Goal: Find contact information: Find contact information

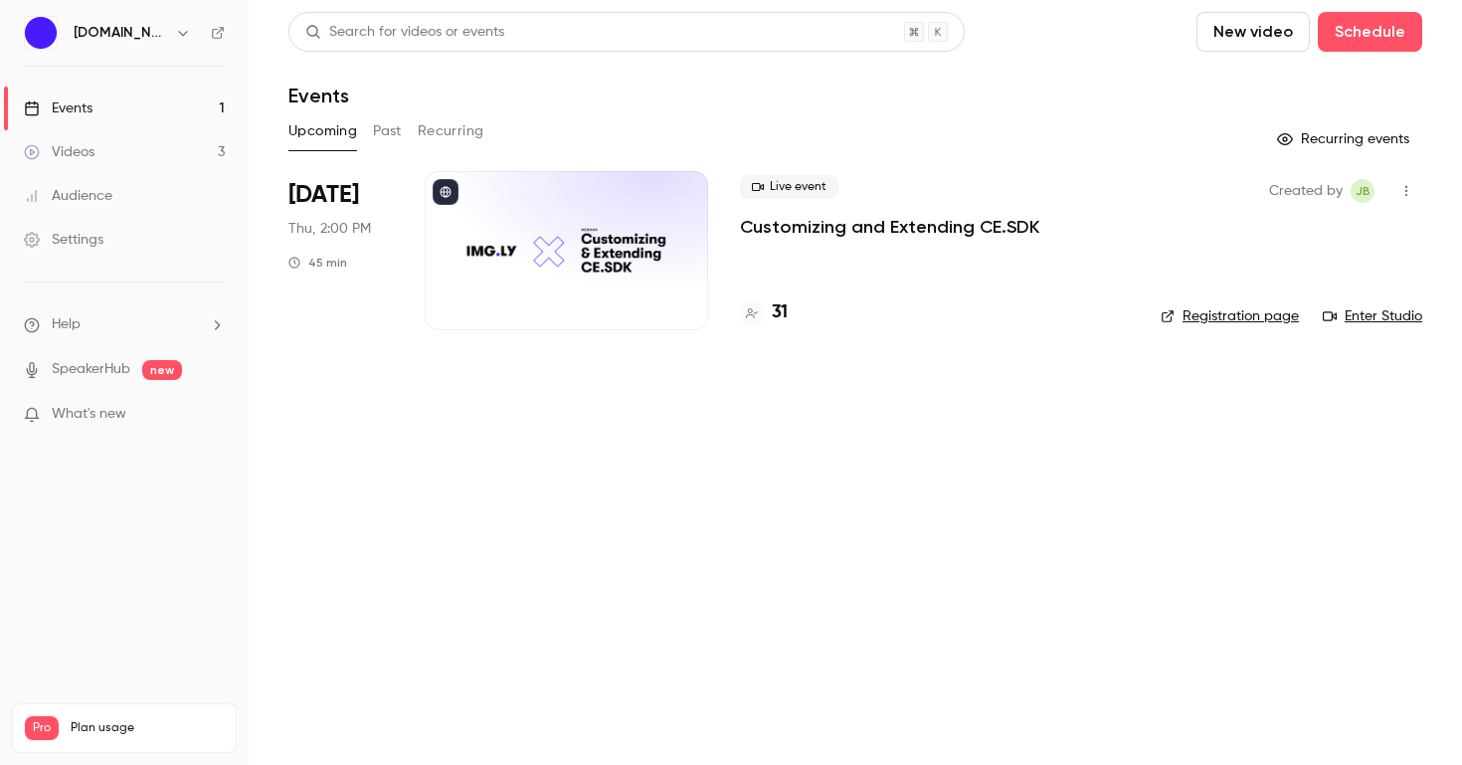
click at [344, 205] on span "[DATE]" at bounding box center [324, 195] width 71 height 32
click at [807, 227] on p "Customizing and Extending CE.SDK" at bounding box center [889, 227] width 299 height 24
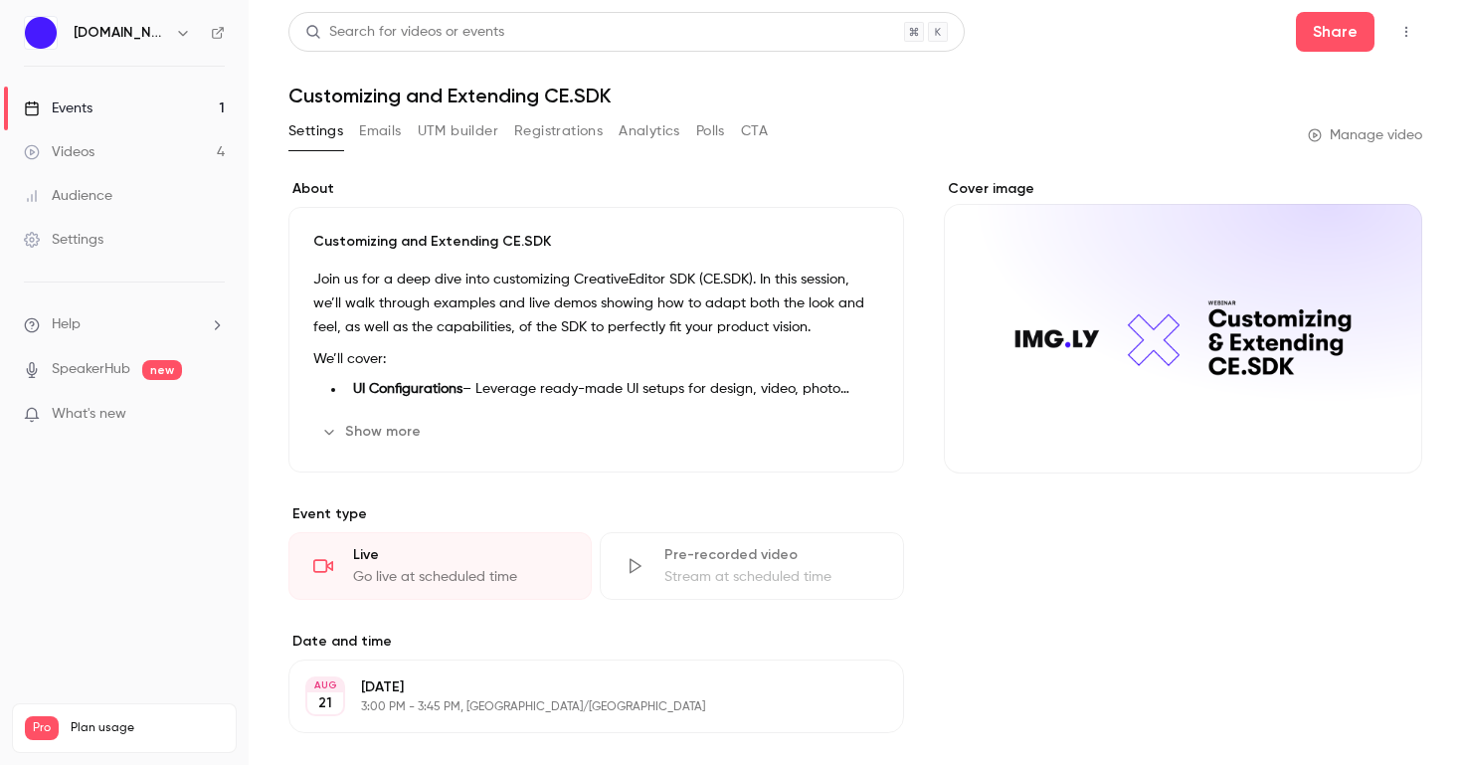
click at [132, 97] on link "Events 1" at bounding box center [124, 109] width 249 height 44
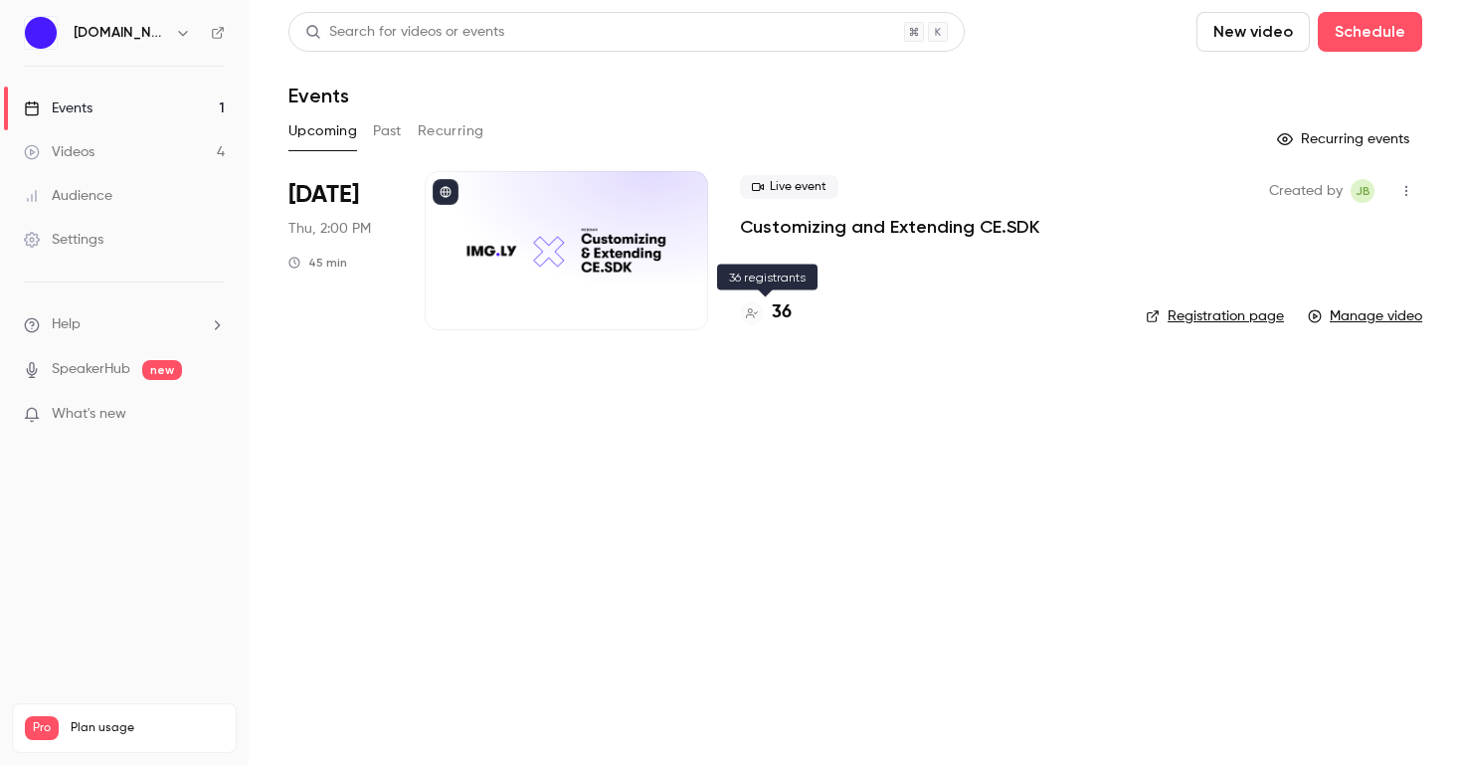
click at [774, 312] on h4 "36" at bounding box center [782, 312] width 20 height 27
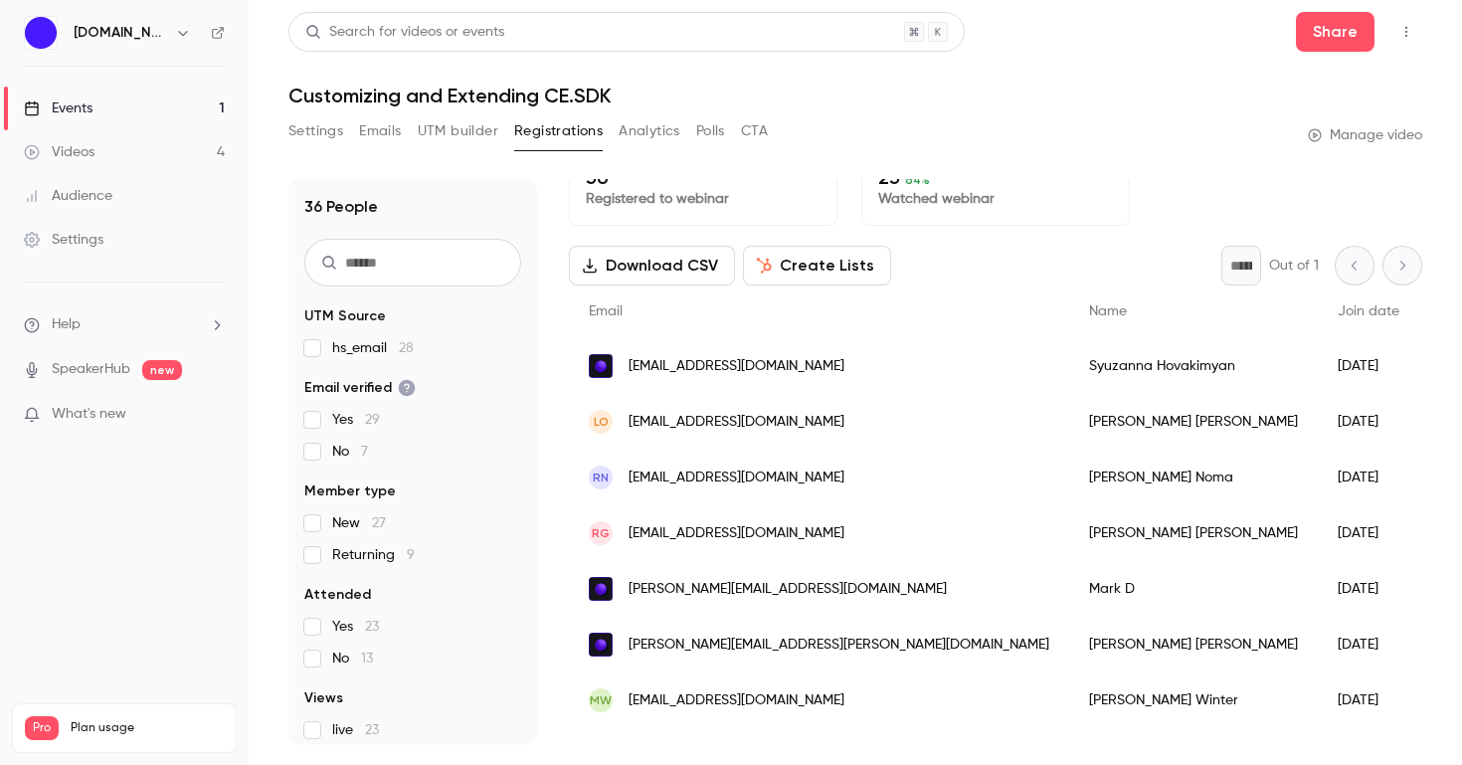
scroll to position [26, 0]
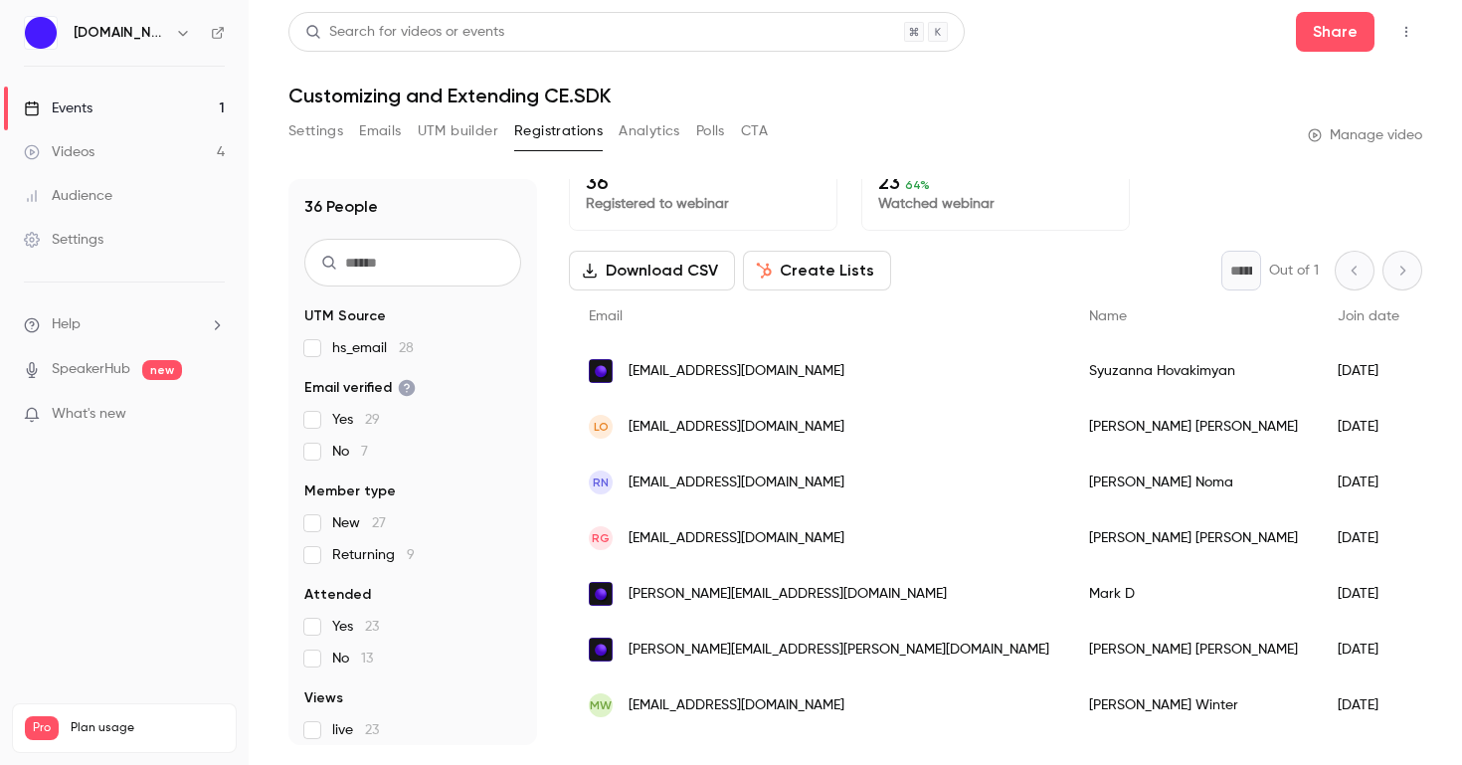
click at [794, 483] on div "RN [EMAIL_ADDRESS][DOMAIN_NAME]" at bounding box center [819, 483] width 500 height 56
